Goal: Task Accomplishment & Management: Manage account settings

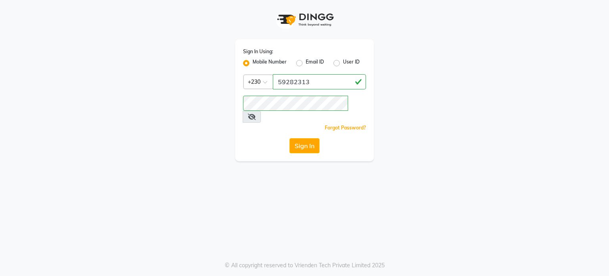
click at [303, 143] on div "Sign In Using: Mobile Number Email ID User ID Country Code × [PHONE_NUMBER] Rem…" at bounding box center [304, 100] width 139 height 122
click at [304, 139] on button "Sign In" at bounding box center [304, 145] width 30 height 15
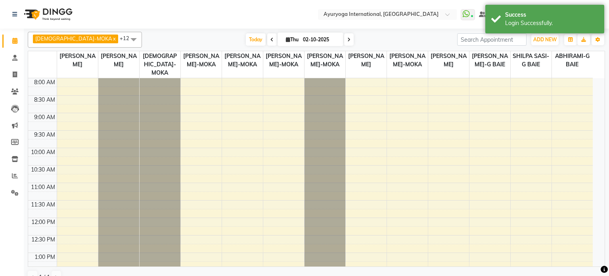
select select "en"
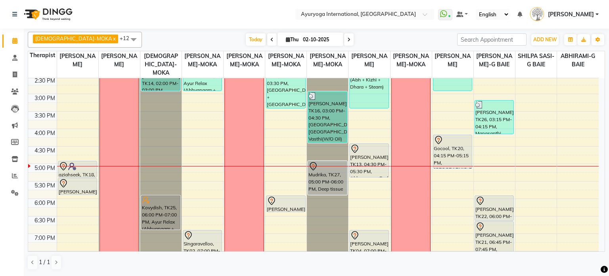
scroll to position [310, 0]
